Goal: Task Accomplishment & Management: Complete application form

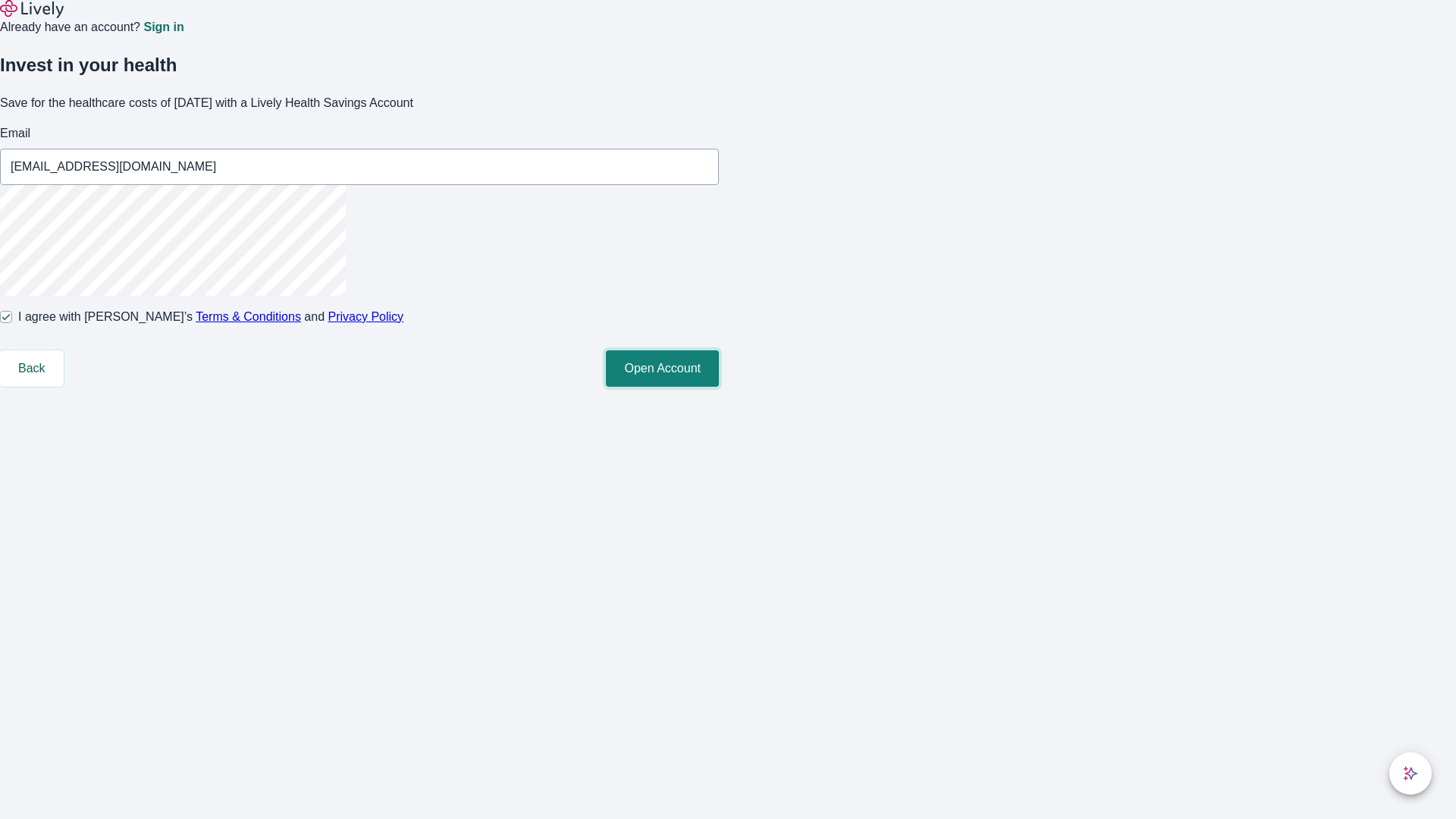
click at [719, 387] on button "Open Account" at bounding box center [662, 369] width 113 height 37
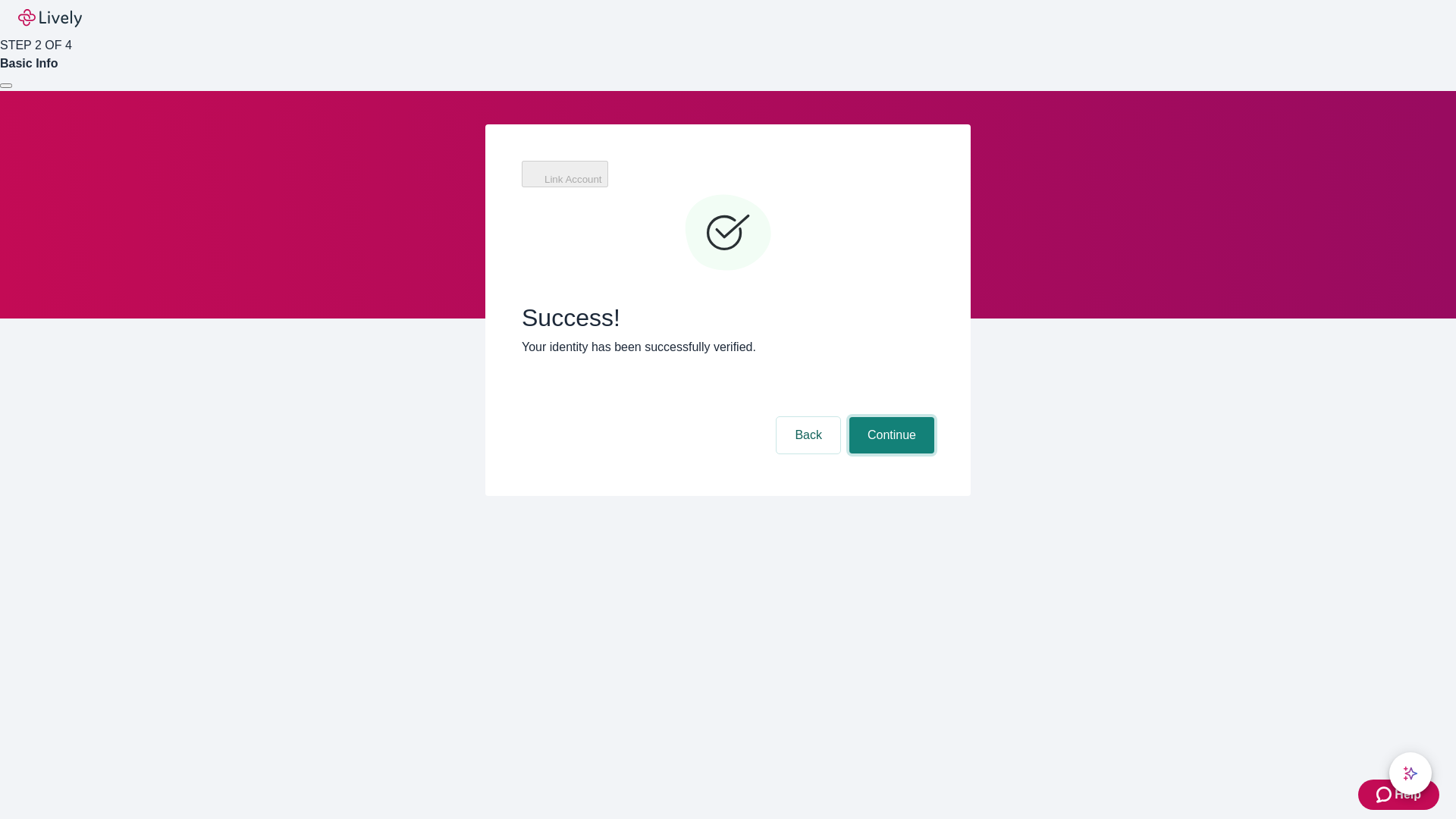
click at [889, 417] on button "Continue" at bounding box center [892, 435] width 85 height 37
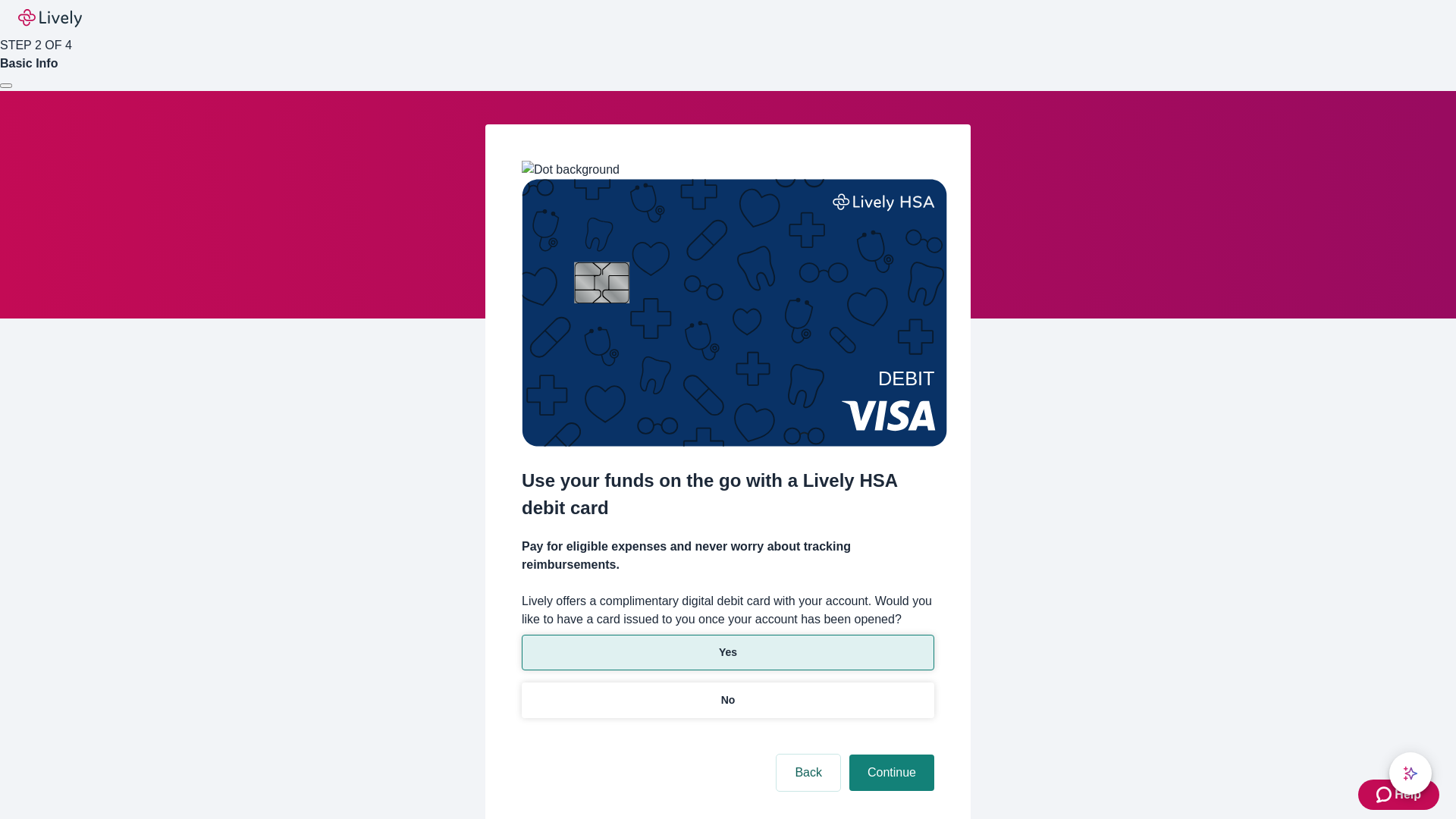
click at [727, 644] on p "Yes" at bounding box center [727, 652] width 18 height 16
click at [889, 754] on button "Continue" at bounding box center [892, 772] width 85 height 37
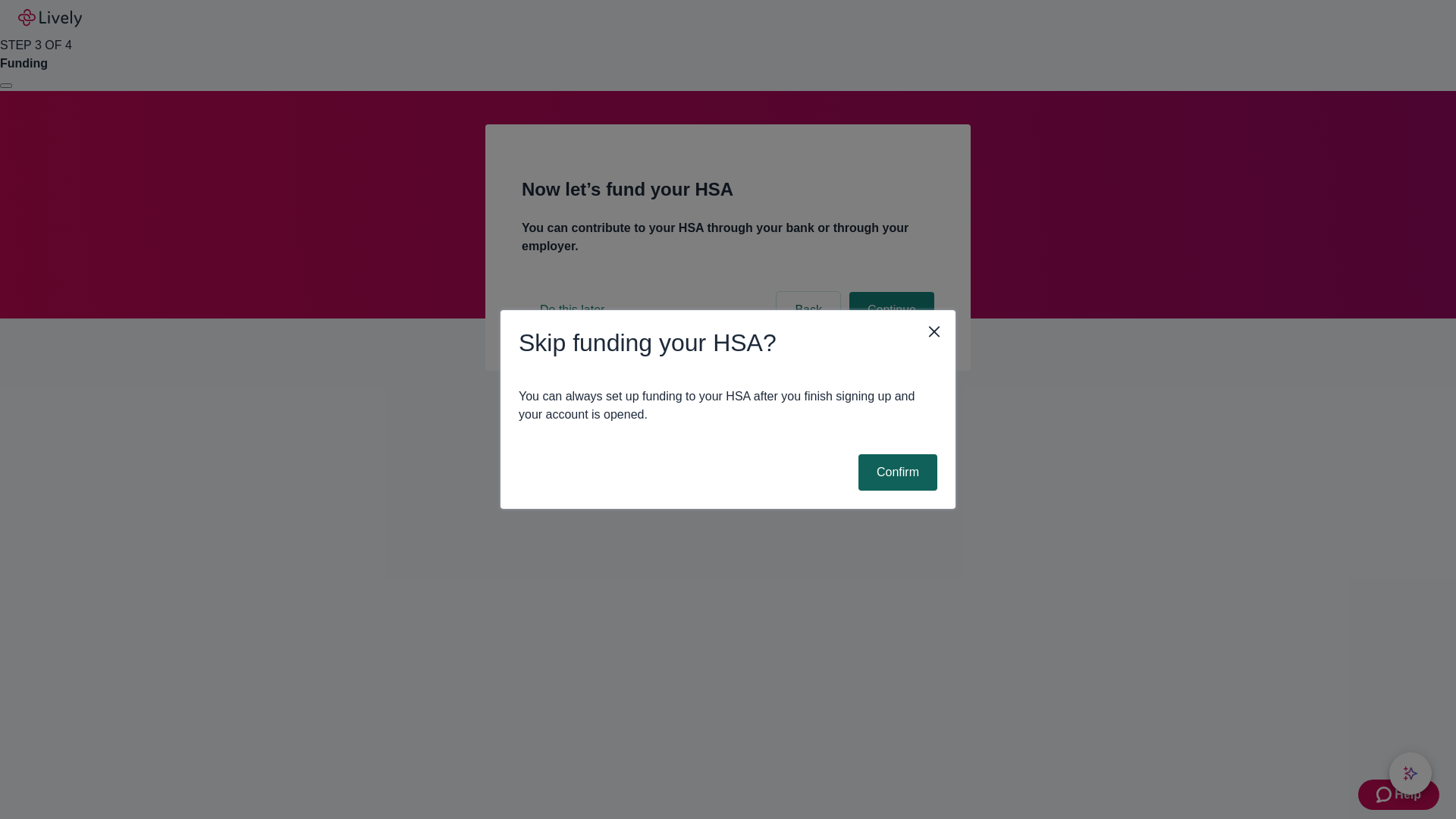
click at [896, 472] on button "Confirm" at bounding box center [898, 472] width 79 height 37
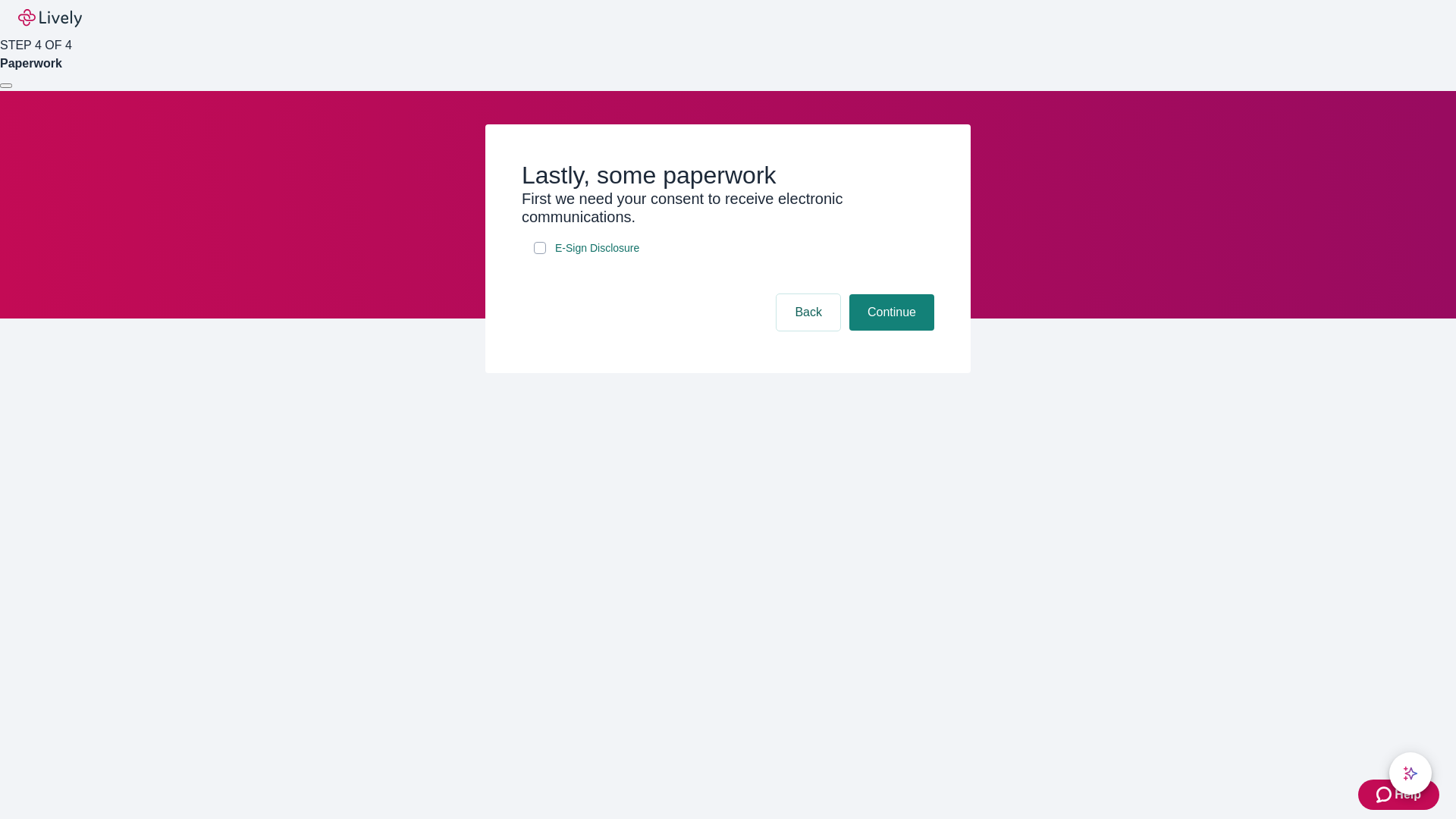
click at [540, 254] on input "E-Sign Disclosure" at bounding box center [540, 248] width 12 height 12
checkbox input "true"
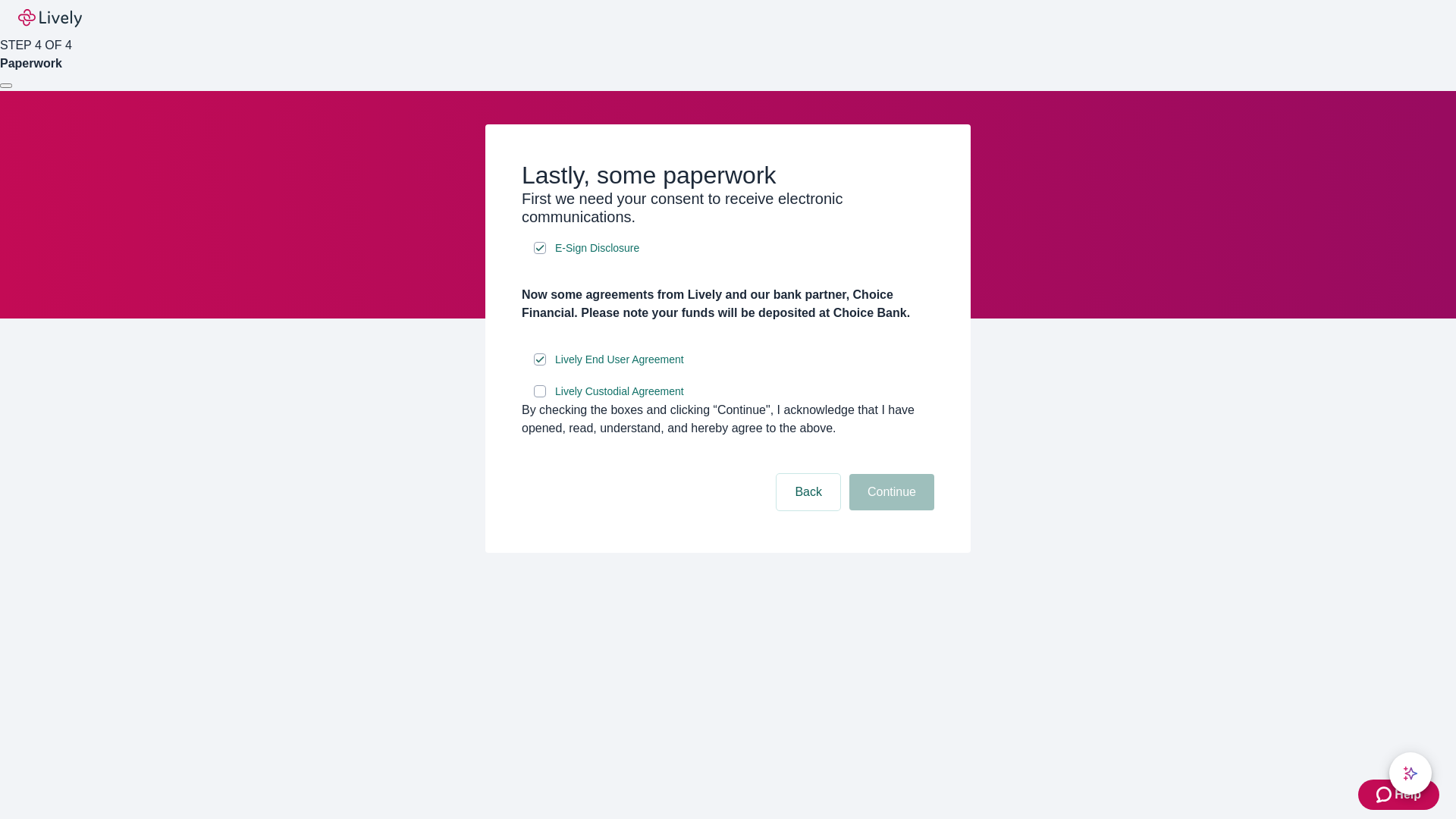
click at [540, 397] on input "Lively Custodial Agreement" at bounding box center [540, 391] width 12 height 12
checkbox input "true"
click at [889, 510] on button "Continue" at bounding box center [892, 492] width 85 height 37
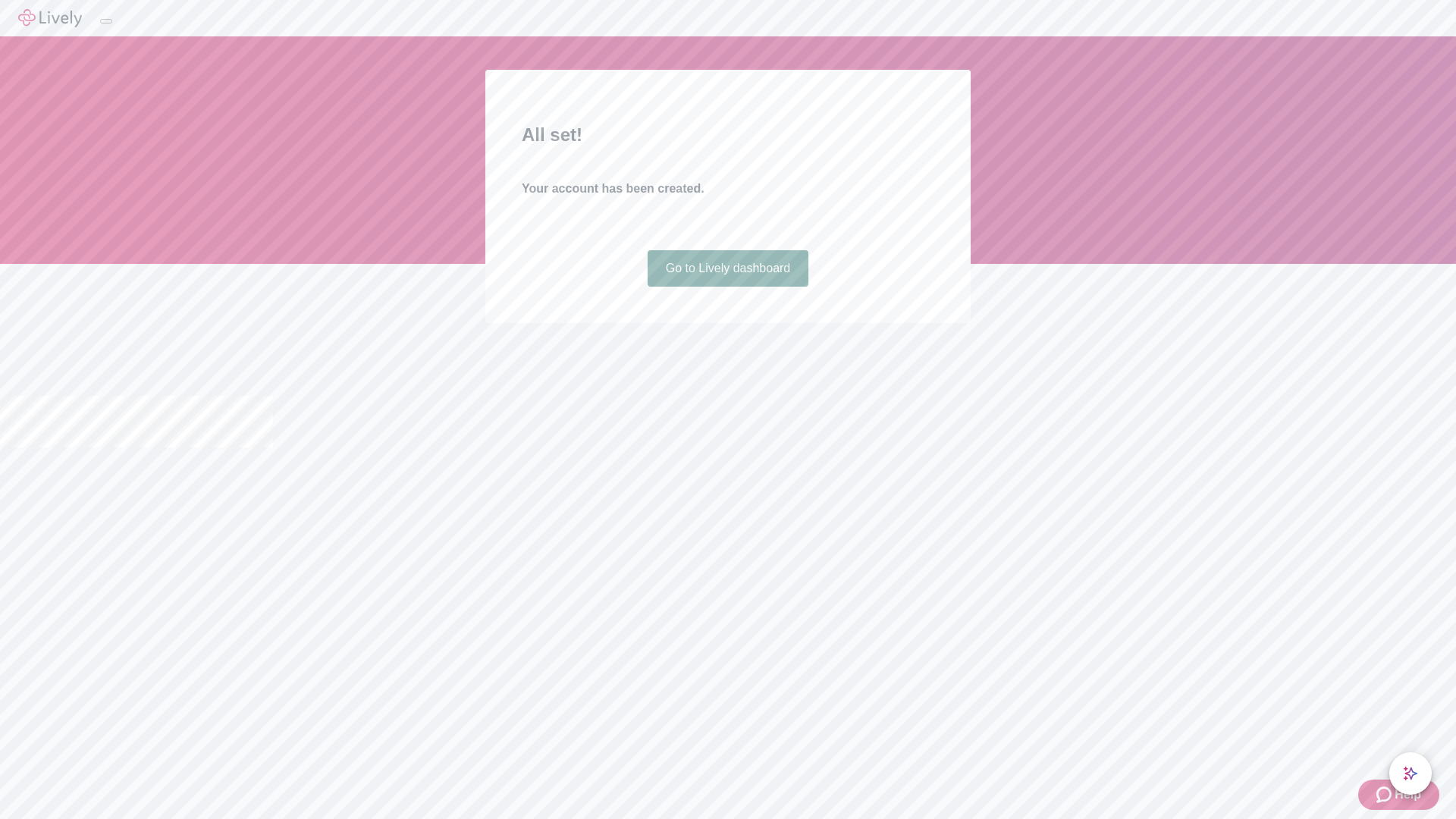
click at [727, 287] on link "Go to Lively dashboard" at bounding box center [728, 268] width 161 height 37
